Goal: Navigation & Orientation: Find specific page/section

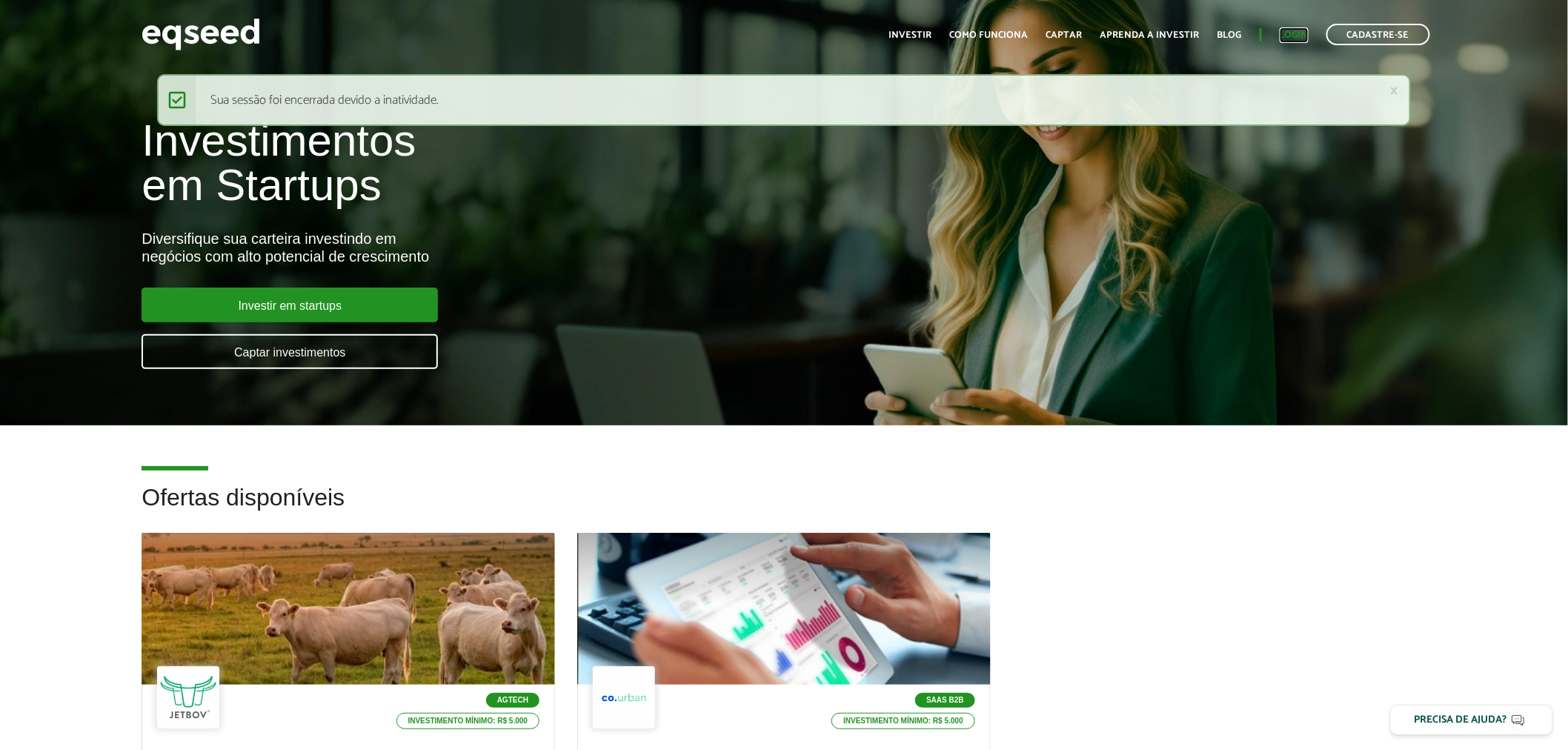
click at [1300, 31] on link "Login" at bounding box center [1294, 35] width 29 height 10
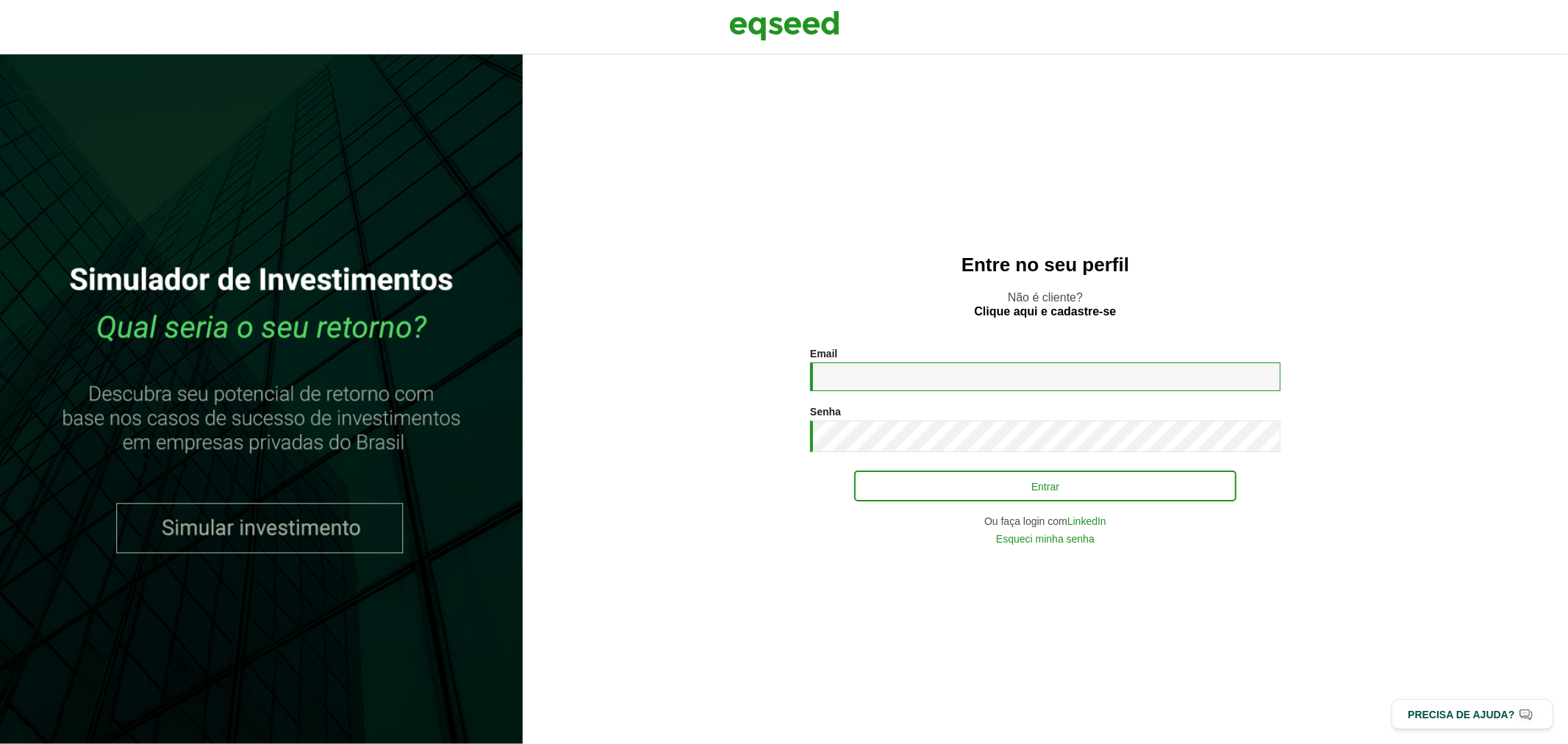
type input "**********"
click at [916, 484] on button "Entrar" at bounding box center [1046, 485] width 383 height 28
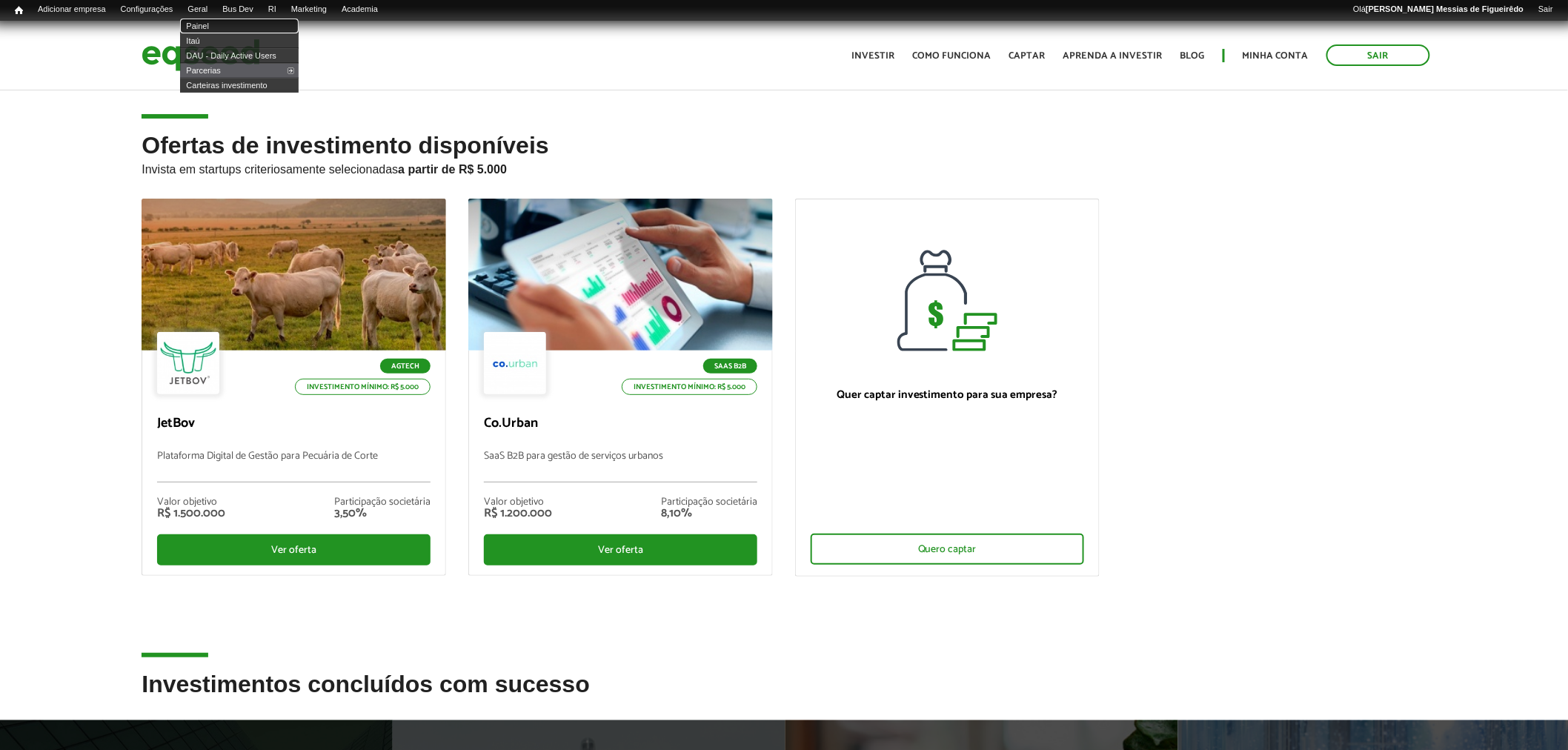
click at [208, 24] on link "Painel" at bounding box center [239, 25] width 119 height 14
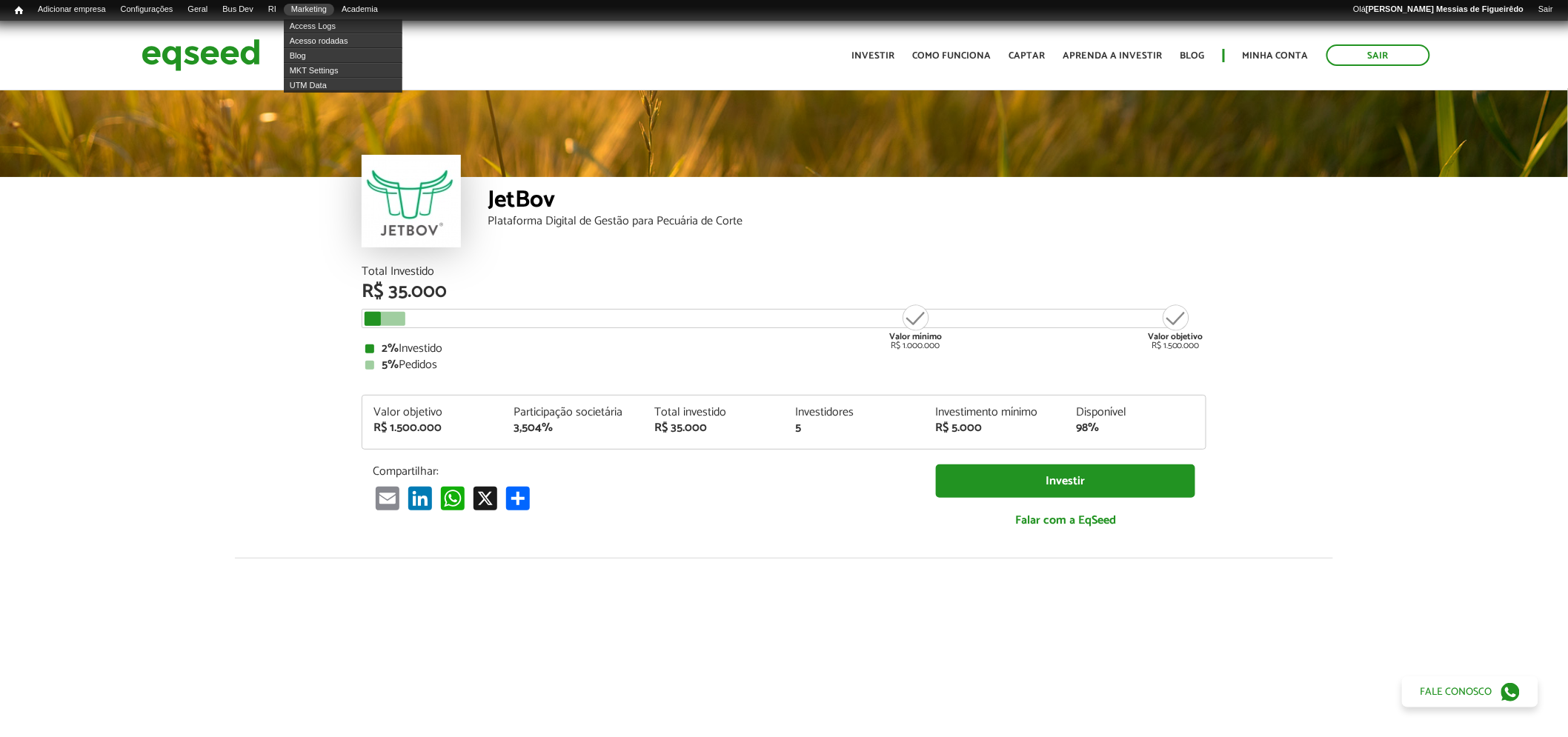
scroll to position [1747, 0]
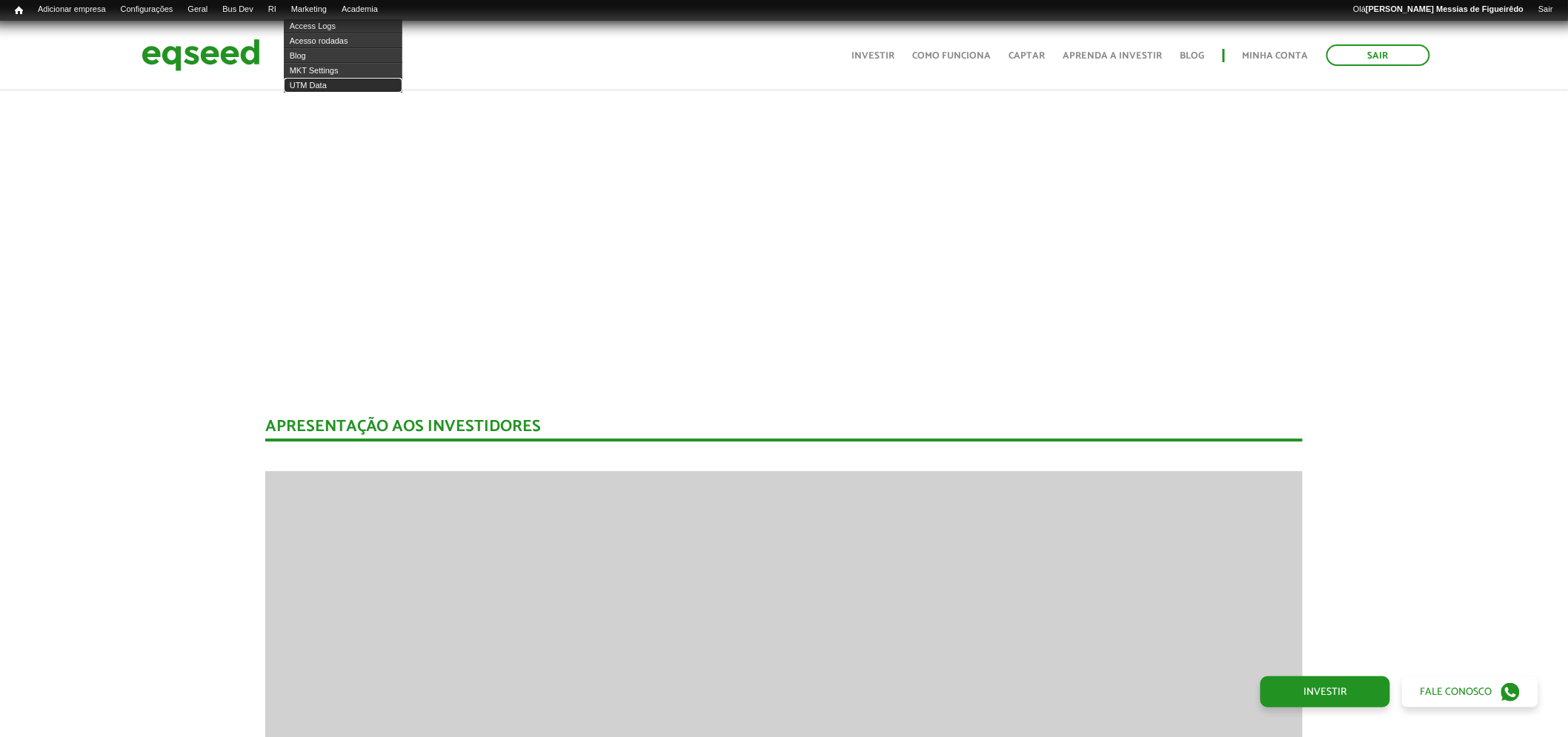
click at [319, 86] on link "UTM Data" at bounding box center [343, 85] width 119 height 14
